Goal: Contribute content

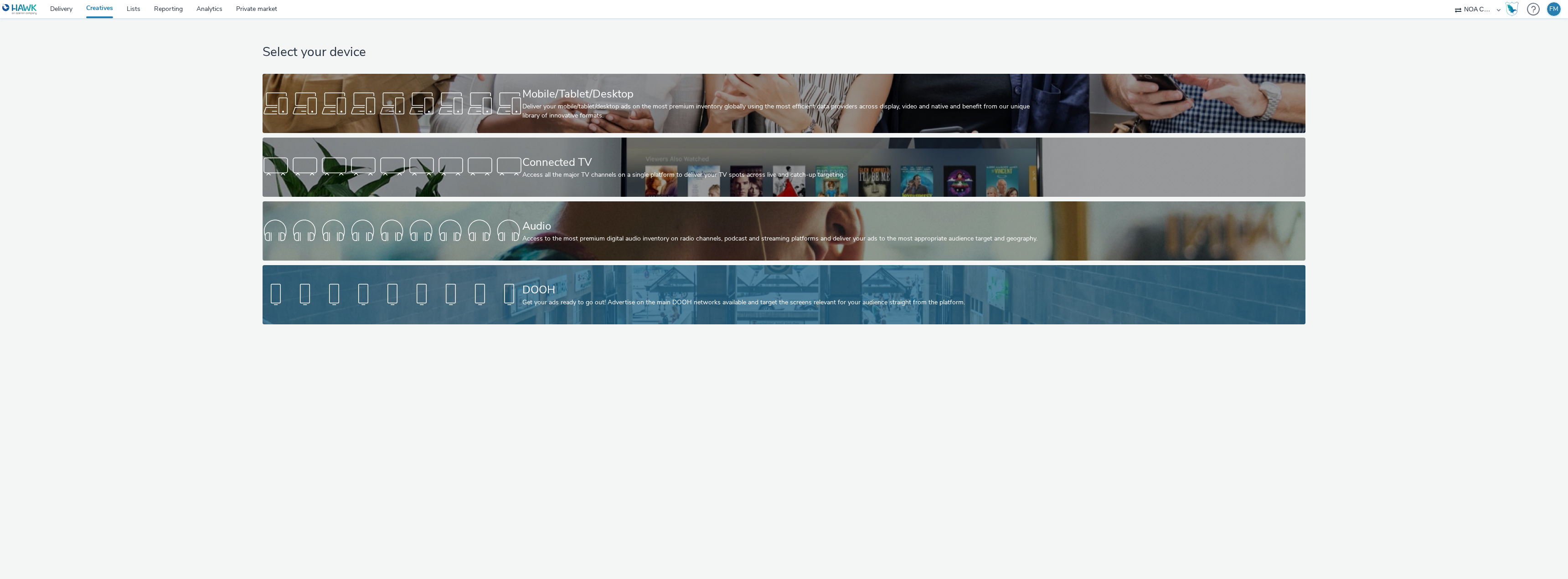
click at [704, 293] on div "DOOH" at bounding box center [782, 290] width 520 height 16
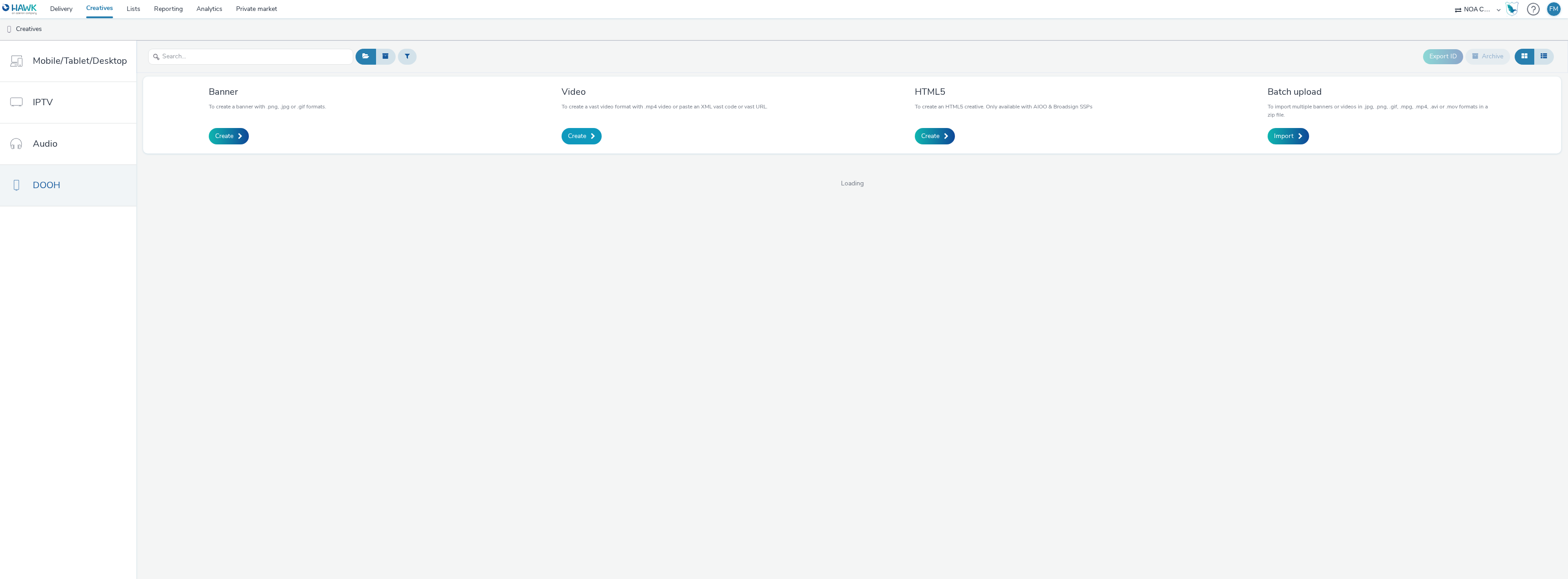
click at [580, 131] on link "Create" at bounding box center [582, 136] width 40 height 16
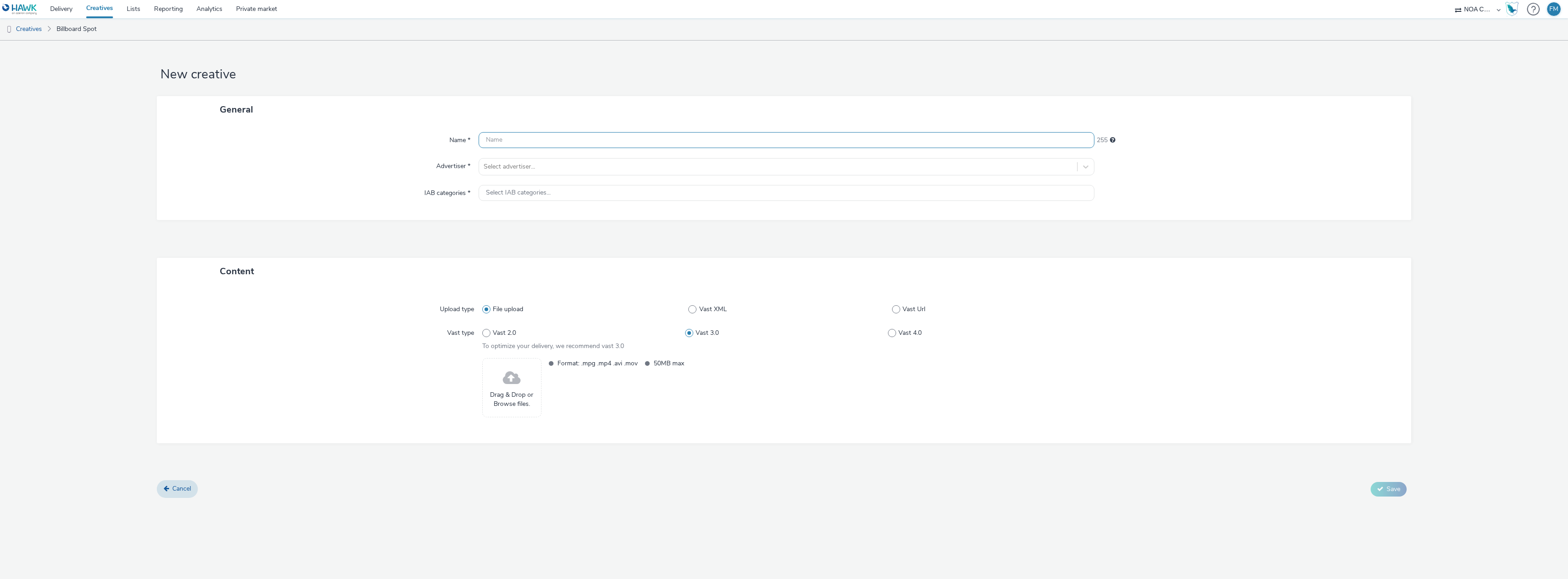
click at [529, 138] on input "text" at bounding box center [786, 140] width 616 height 16
type input "Steddy - Video - Nova messe - 10 sek"
click at [560, 166] on div at bounding box center [778, 167] width 589 height 11
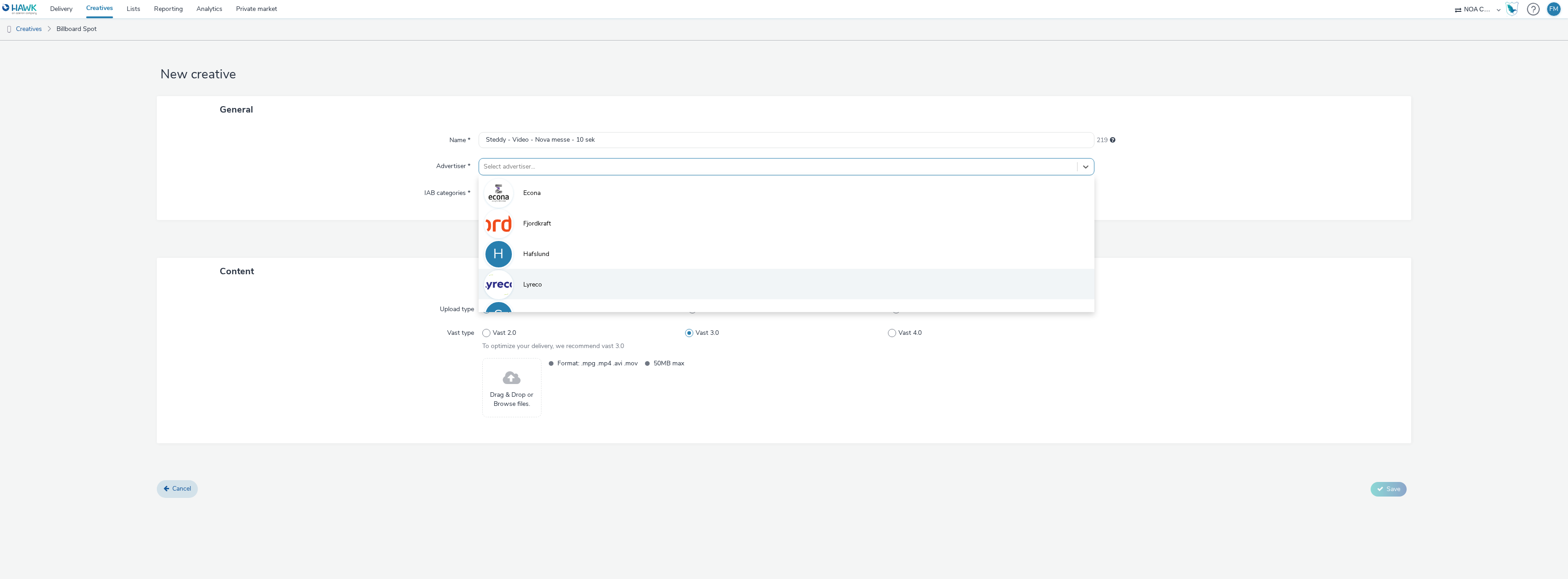
scroll to position [19, 0]
click at [558, 290] on li "S Steddy" at bounding box center [786, 295] width 616 height 30
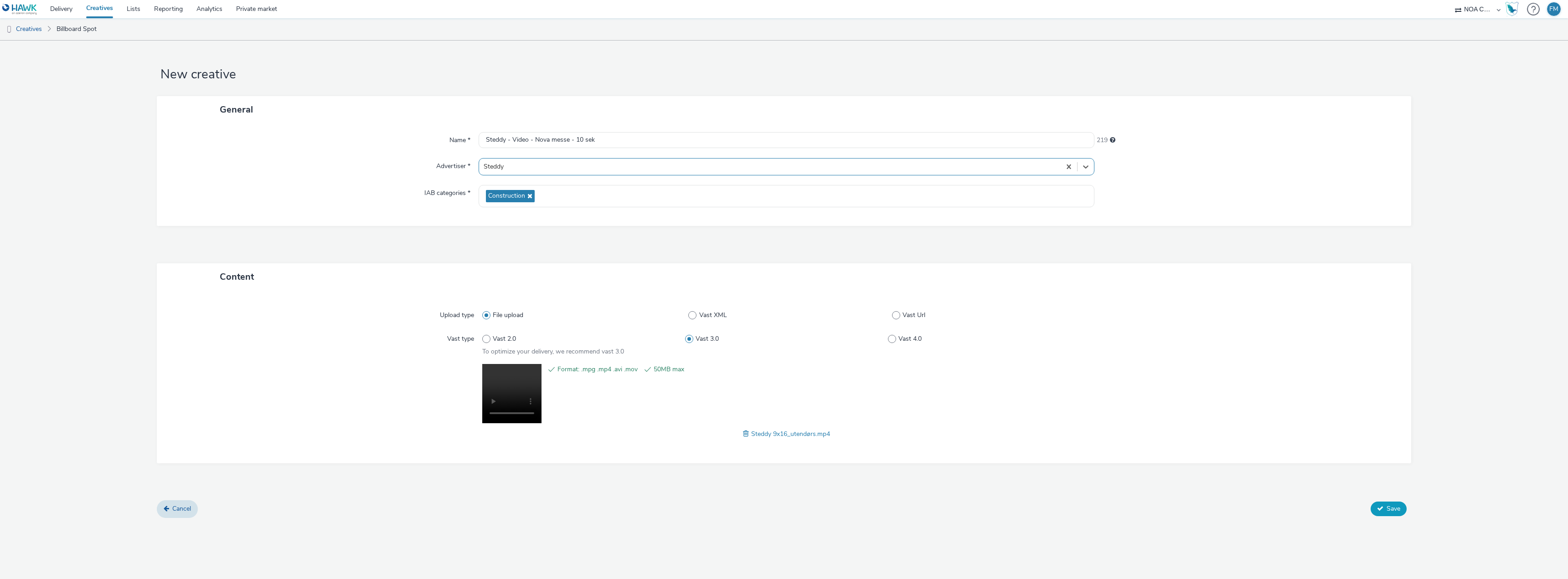
click at [1387, 512] on span "Save" at bounding box center [1393, 508] width 13 height 9
